Goal: Find specific page/section: Find specific page/section

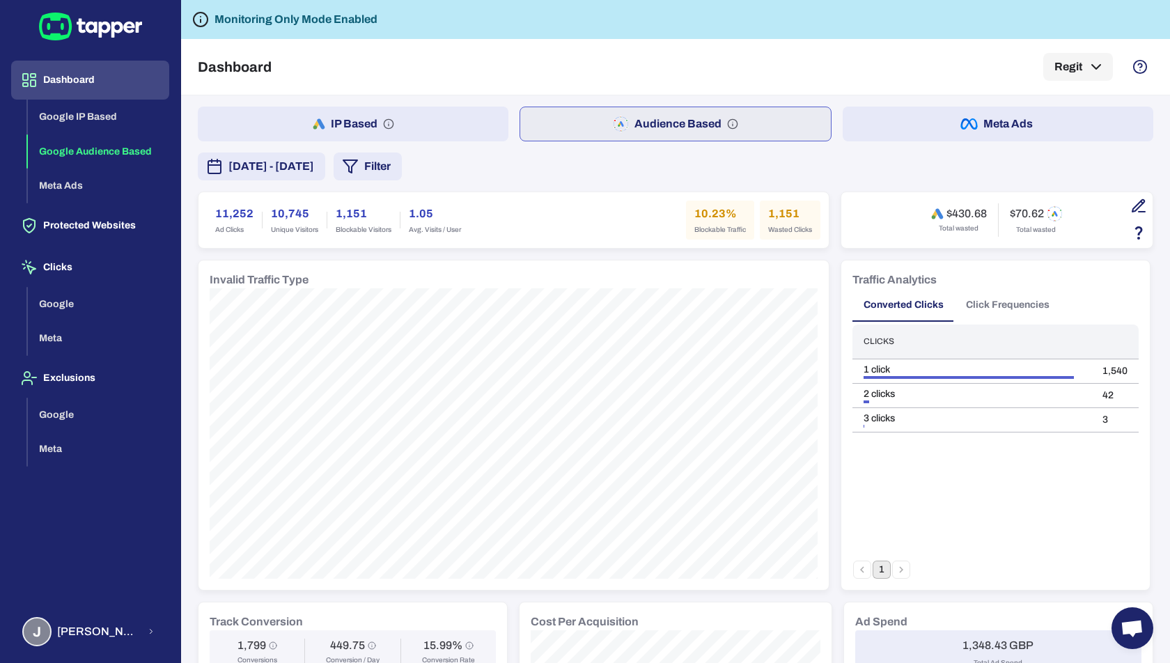
scroll to position [77, 0]
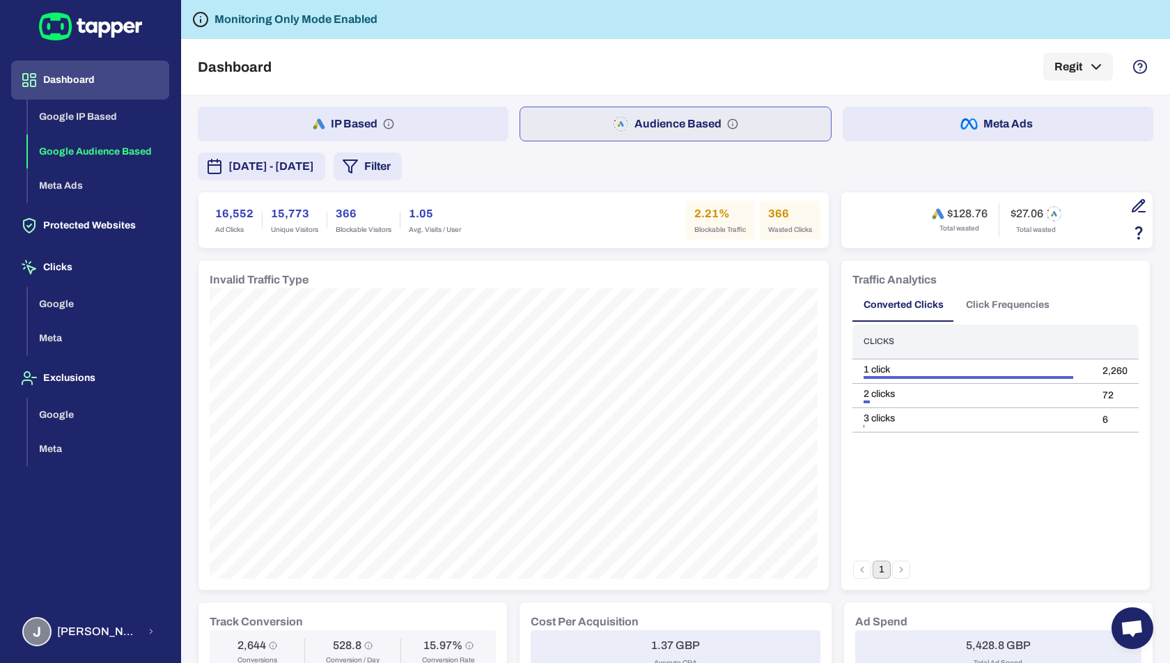
click at [490, 115] on button "IP Based" at bounding box center [353, 124] width 311 height 35
click at [671, 127] on button "Audience Based" at bounding box center [676, 124] width 311 height 35
